Goal: Find specific page/section: Find specific page/section

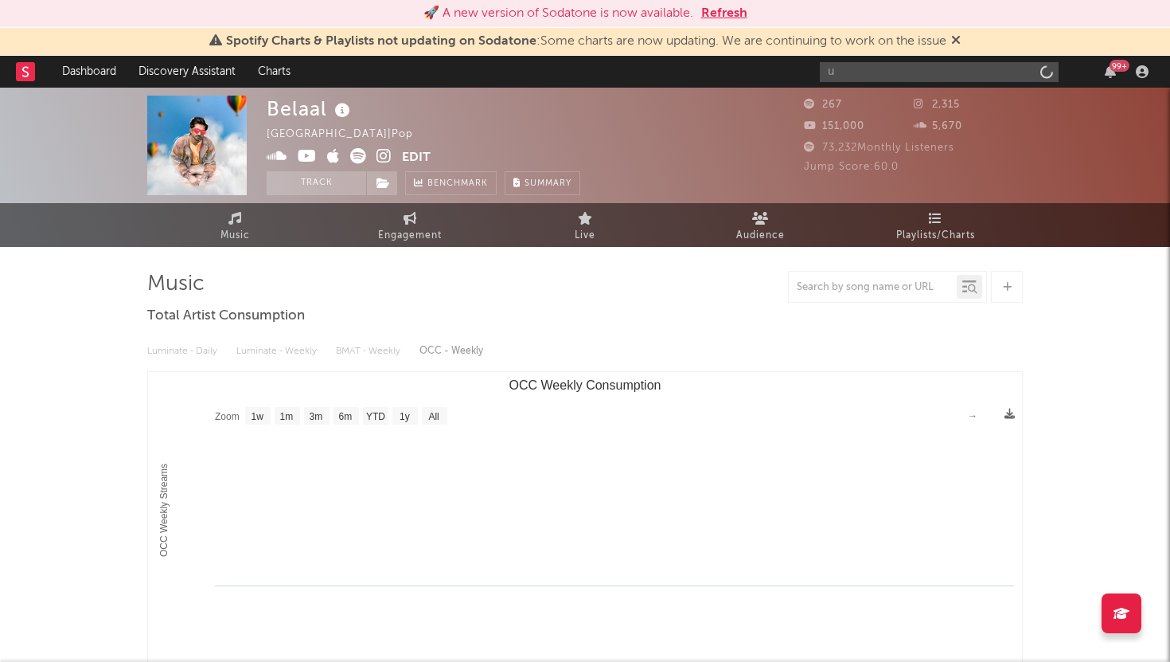
select select "1w"
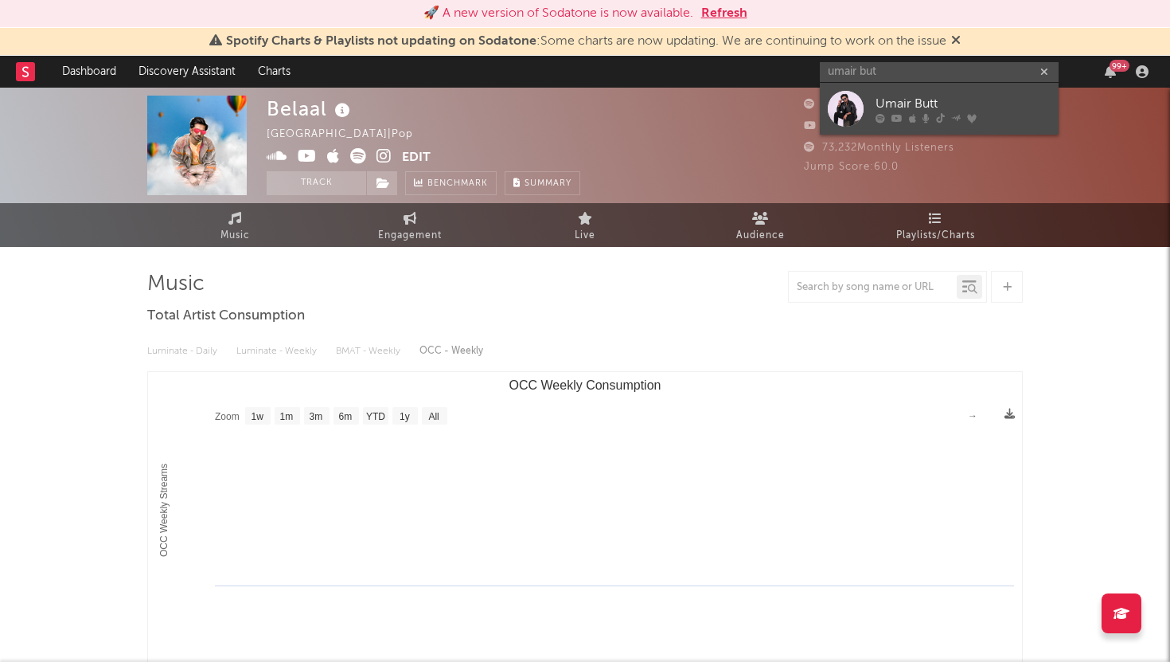
type input "umair but"
click at [865, 101] on link "Umair Butt" at bounding box center [939, 109] width 239 height 52
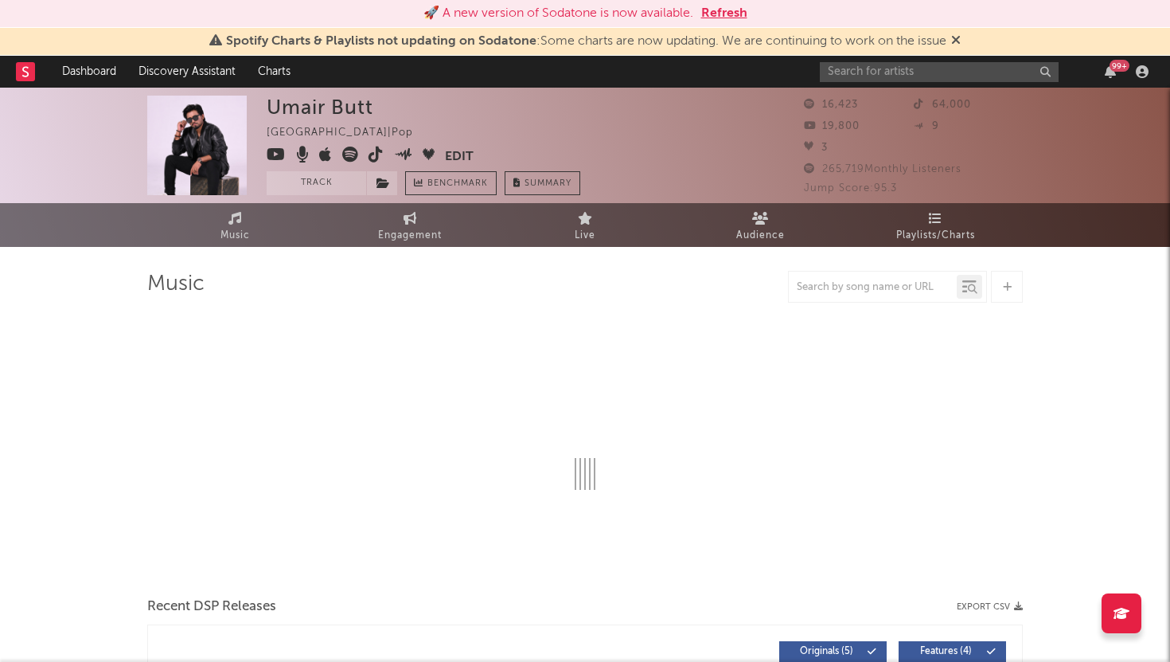
select select "6m"
